Goal: Transaction & Acquisition: Purchase product/service

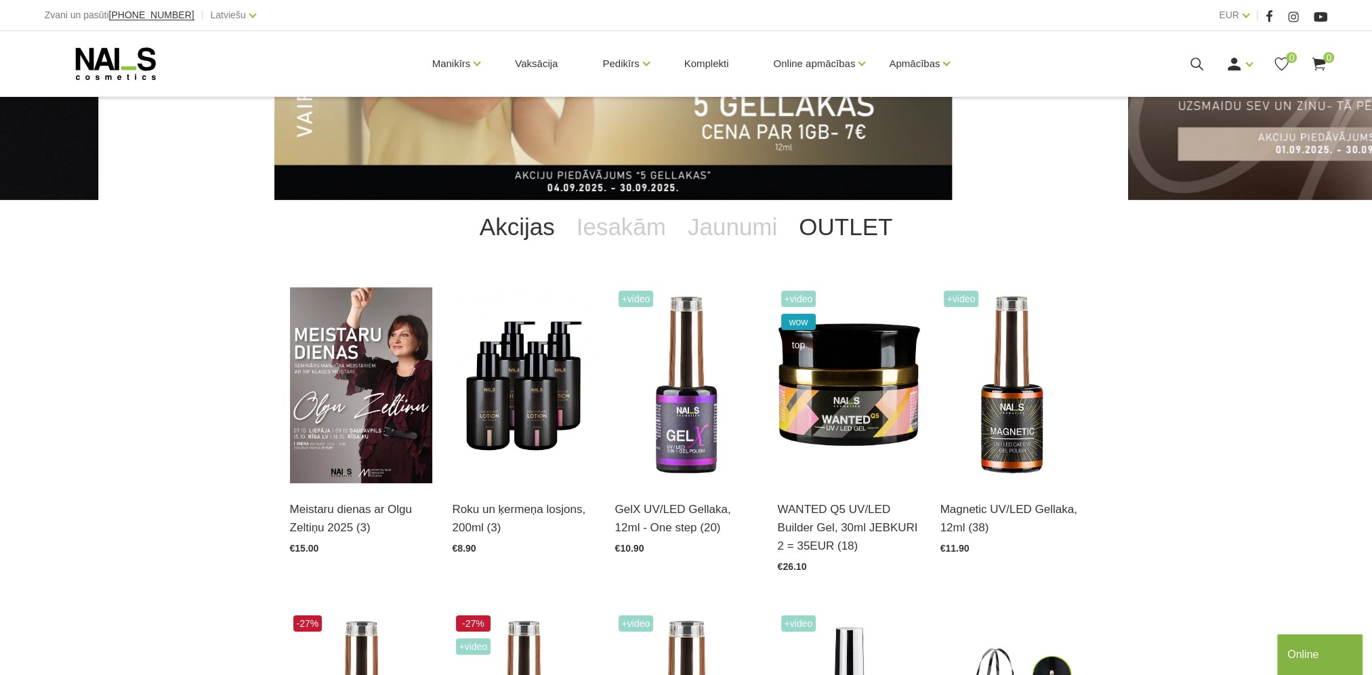
click at [825, 237] on link "OUTLET" at bounding box center [845, 227] width 115 height 54
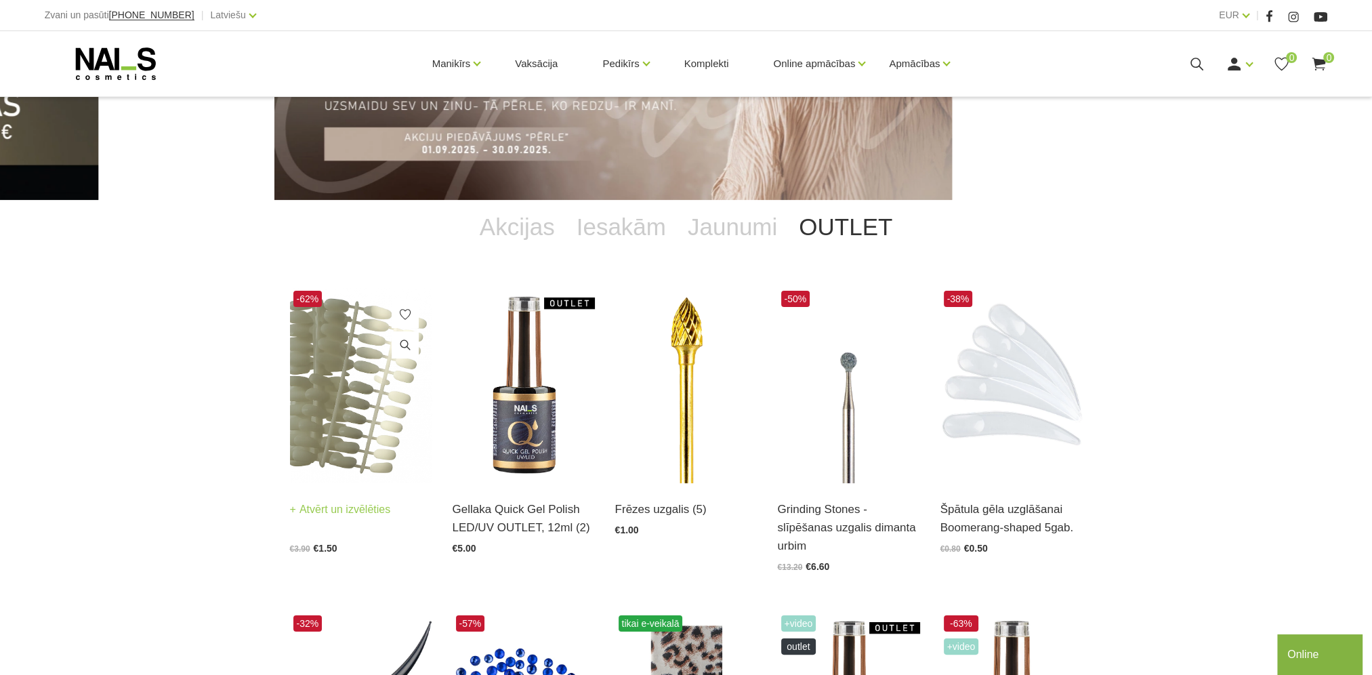
click at [341, 374] on img at bounding box center [361, 385] width 142 height 196
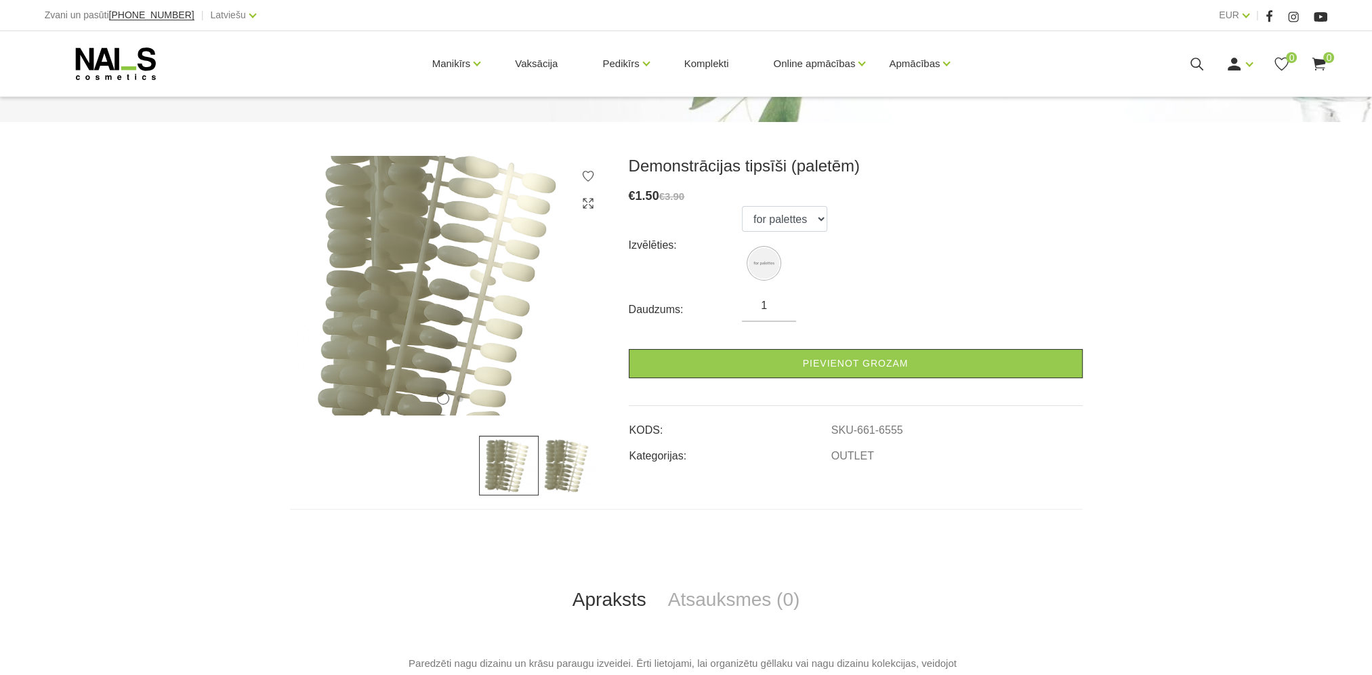
scroll to position [135, 0]
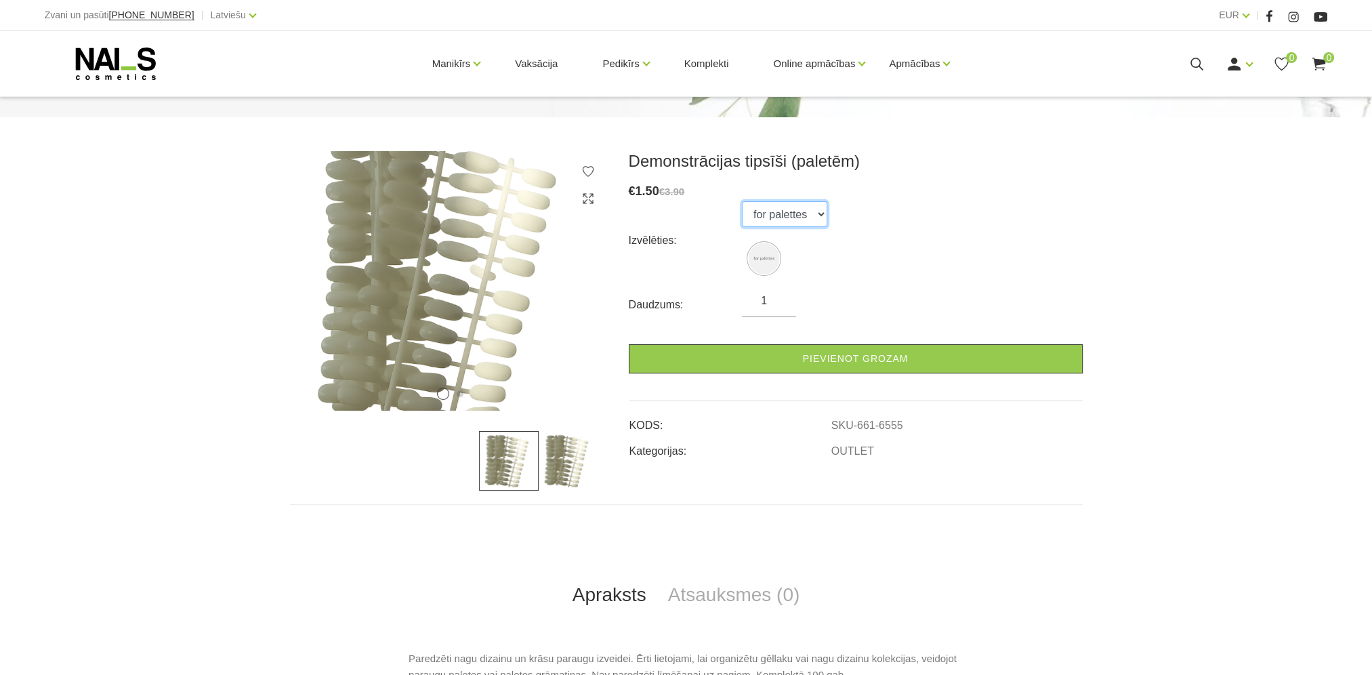
click at [799, 205] on select "for palettes" at bounding box center [784, 214] width 85 height 26
click at [896, 226] on div "Izvēlēties: for palettes" at bounding box center [856, 240] width 454 height 78
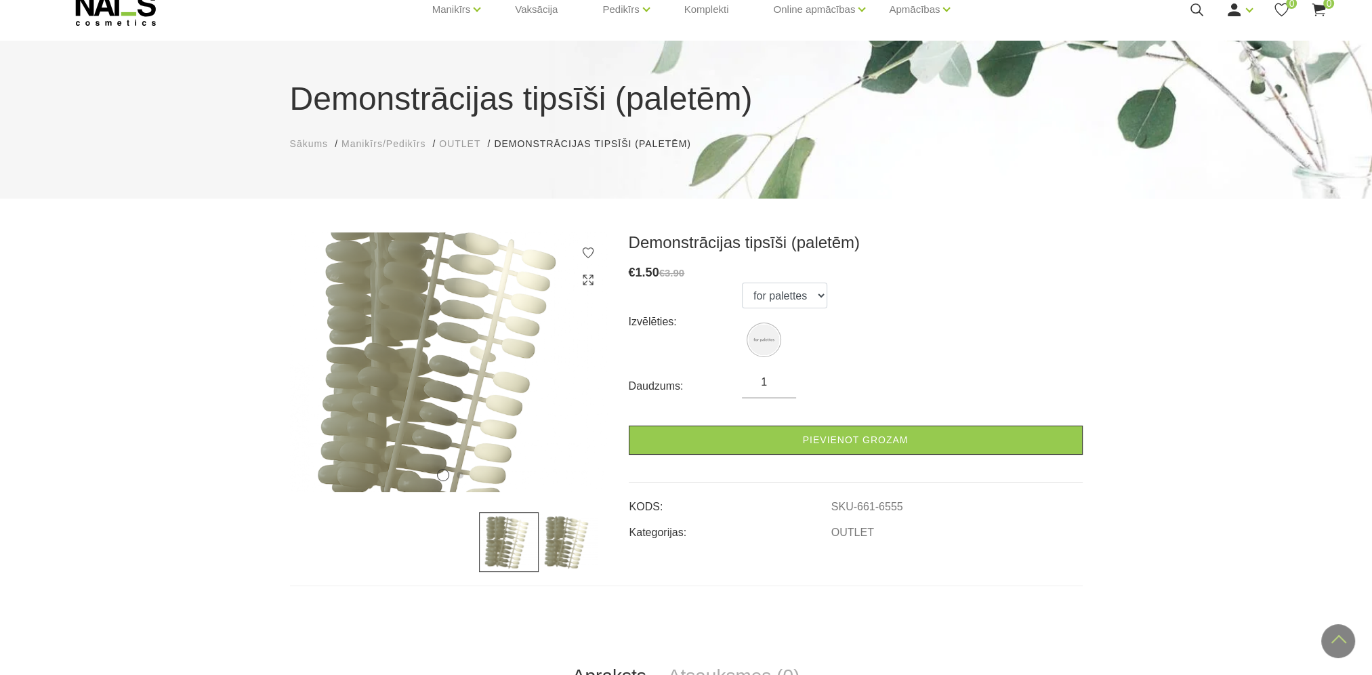
scroll to position [0, 0]
